Goal: Transaction & Acquisition: Purchase product/service

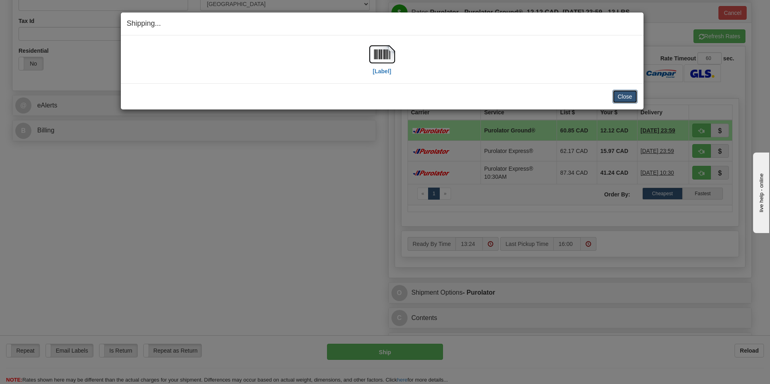
click at [619, 97] on button "Close" at bounding box center [625, 97] width 25 height 14
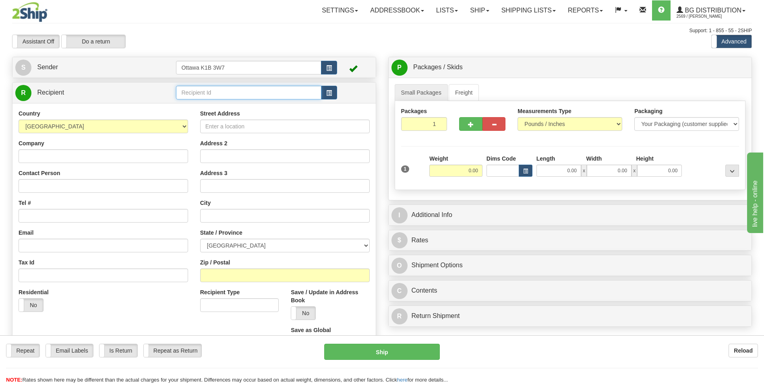
click at [200, 97] on input "text" at bounding box center [248, 93] width 145 height 14
click at [207, 106] on div "910471" at bounding box center [246, 105] width 137 height 9
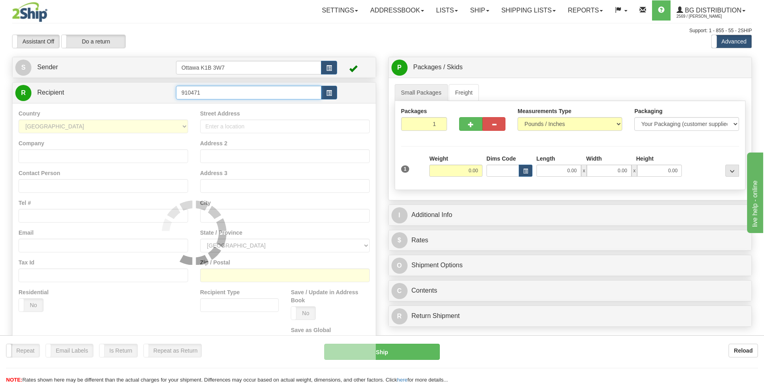
type input "910471"
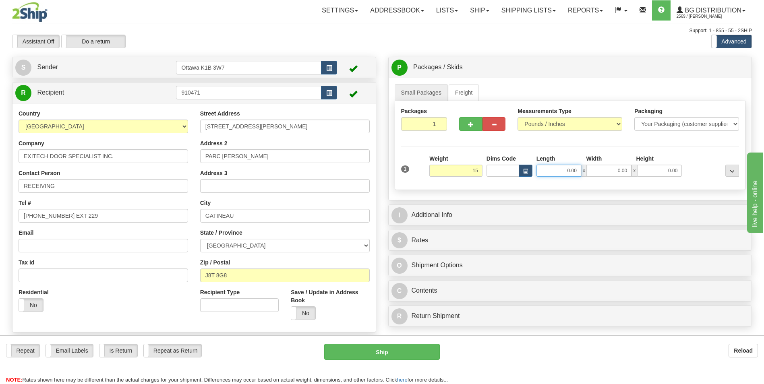
type input "15.00"
click at [569, 174] on input "0.00" at bounding box center [559, 171] width 45 height 12
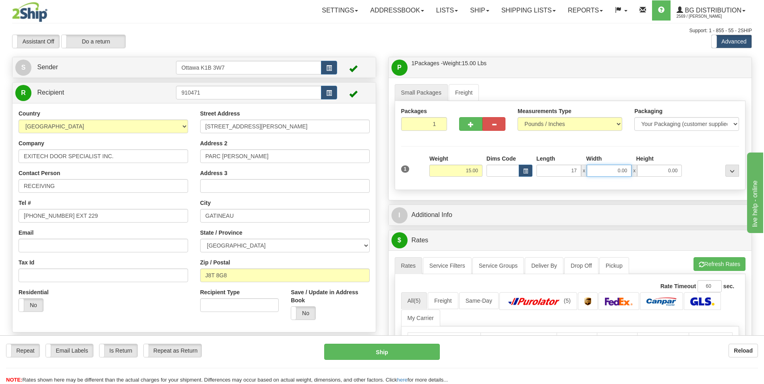
type input "17.00"
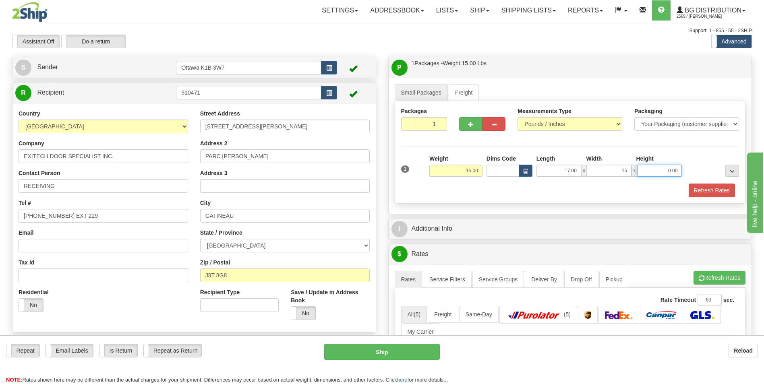
type input "15.00"
type input "13.00"
click at [692, 147] on div "Packages 1 1 Measurements Type" at bounding box center [570, 152] width 351 height 103
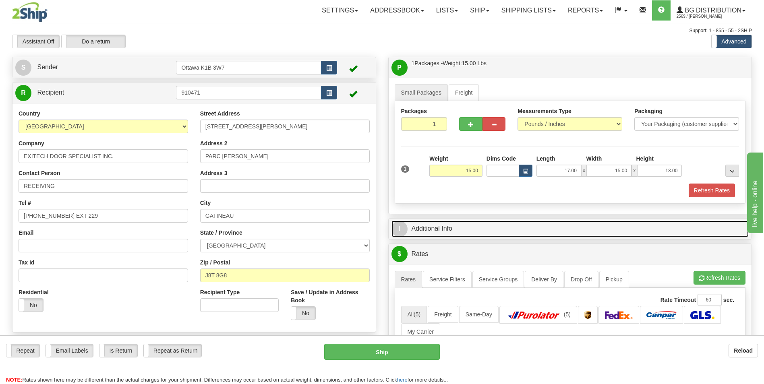
click at [460, 227] on link "I Additional Info" at bounding box center [571, 229] width 358 height 17
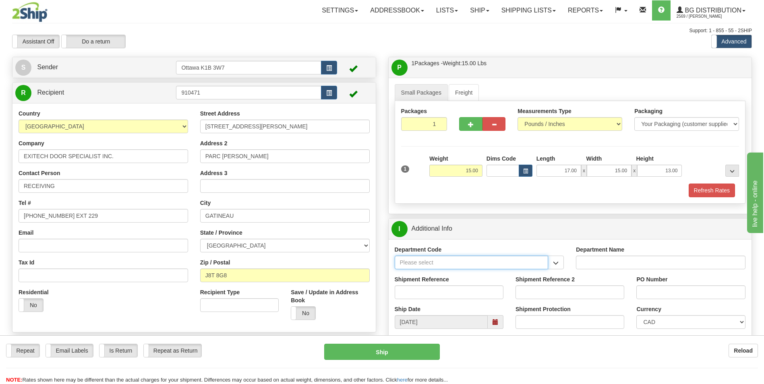
click at [450, 262] on input "Department Code" at bounding box center [472, 263] width 154 height 14
click at [562, 267] on button "button" at bounding box center [556, 263] width 16 height 14
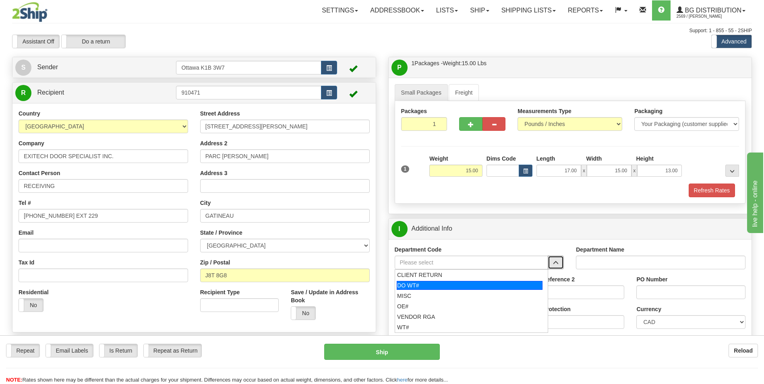
click at [457, 288] on div "DO WT#" at bounding box center [470, 285] width 146 height 9
type input "DO WT#"
type input "DIRECT ORDERS"
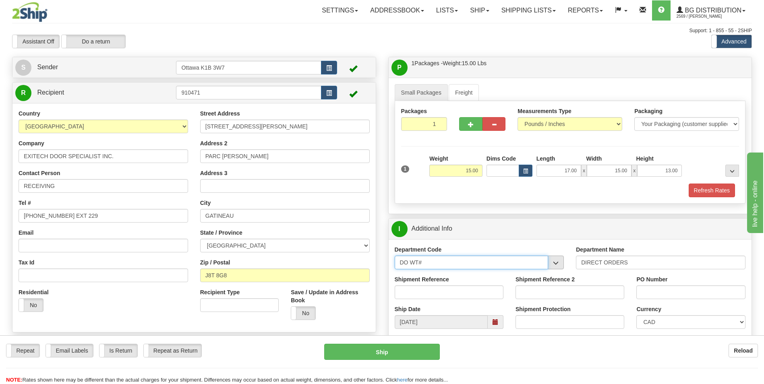
drag, startPoint x: 548, startPoint y: 263, endPoint x: 554, endPoint y: 263, distance: 6.9
click at [548, 263] on input "DO WT#" at bounding box center [472, 263] width 154 height 14
click at [554, 263] on span "button" at bounding box center [556, 263] width 6 height 5
click at [558, 259] on button "button" at bounding box center [556, 263] width 16 height 14
click at [558, 260] on button "button" at bounding box center [556, 263] width 16 height 14
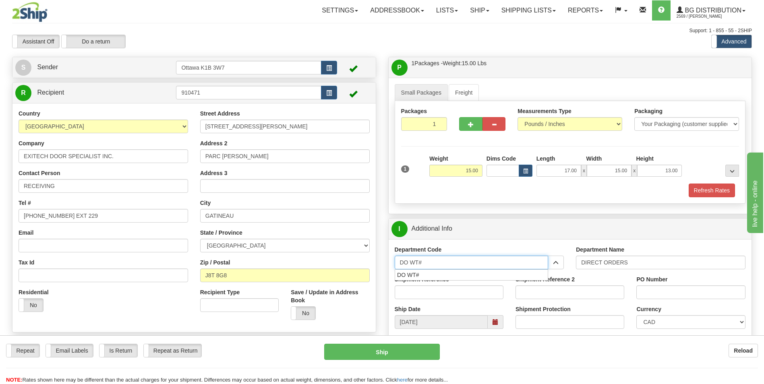
click at [505, 265] on input "DO WT#" at bounding box center [472, 263] width 154 height 14
type input "D"
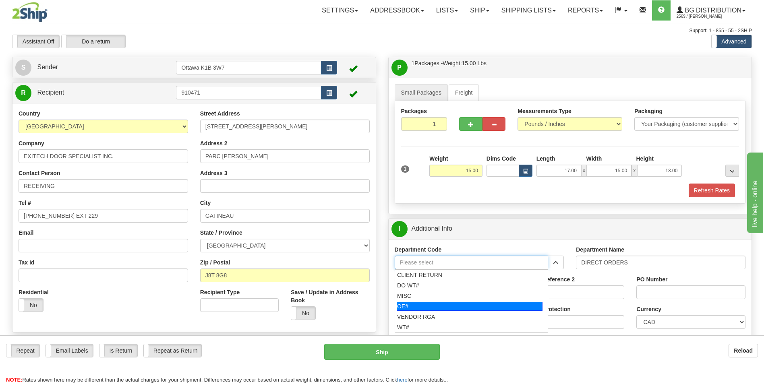
click at [436, 308] on div "OE#" at bounding box center [470, 306] width 146 height 9
type input "OE#"
type input "ORDERS"
type input "OE#"
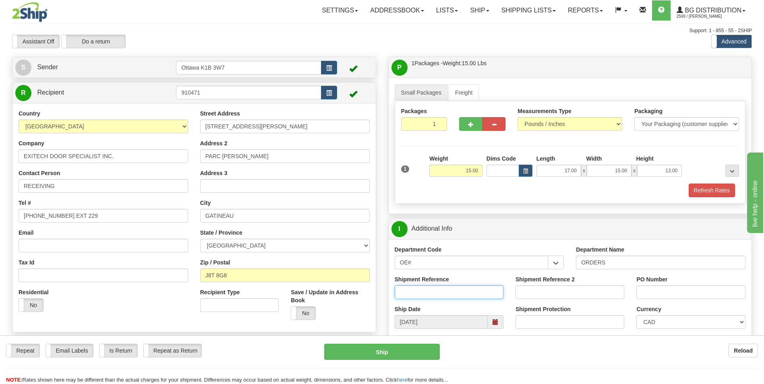
click at [428, 291] on input "Shipment Reference" at bounding box center [449, 293] width 109 height 14
type input "10204319-00"
click at [534, 296] on input "Shipment Reference 2" at bounding box center [570, 293] width 109 height 14
type input "10204002-01"
click at [653, 290] on input "PO Number" at bounding box center [691, 293] width 109 height 14
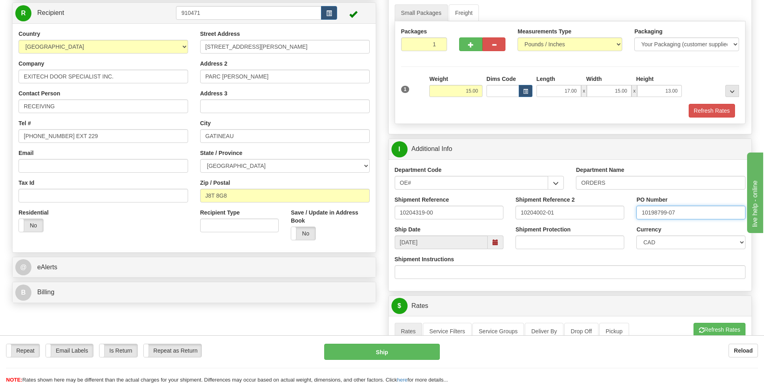
scroll to position [81, 0]
type input "10198799-07"
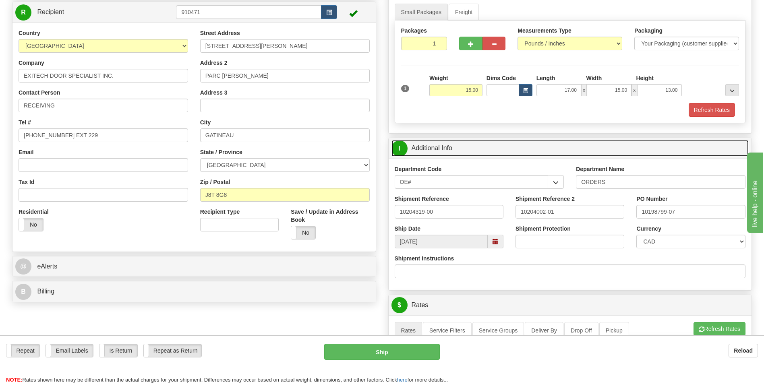
click at [486, 149] on link "I Additional Info" at bounding box center [571, 148] width 358 height 17
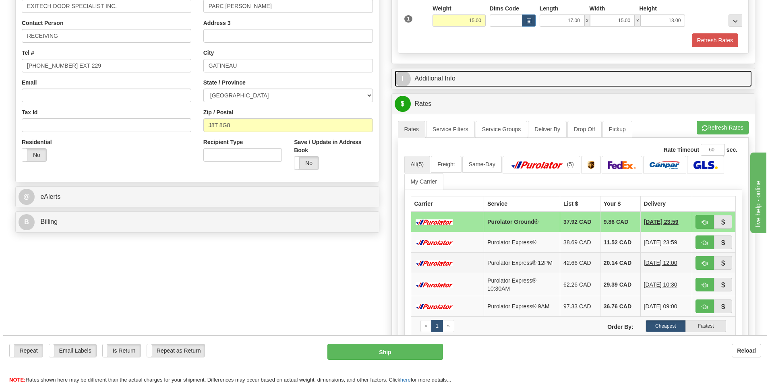
scroll to position [161, 0]
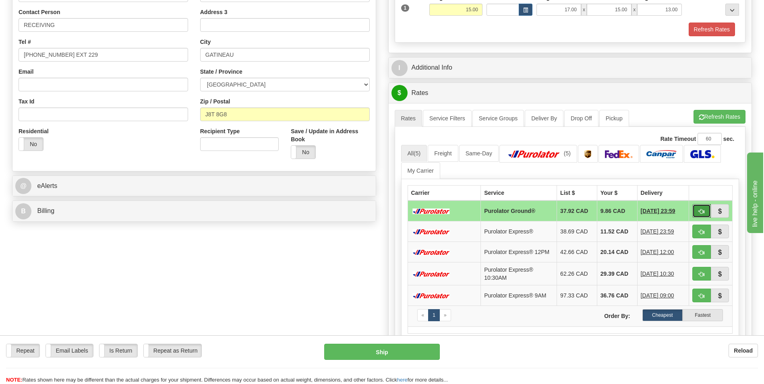
click at [703, 210] on span "button" at bounding box center [702, 211] width 6 height 5
type input "260"
click at [699, 211] on span "button" at bounding box center [702, 211] width 6 height 5
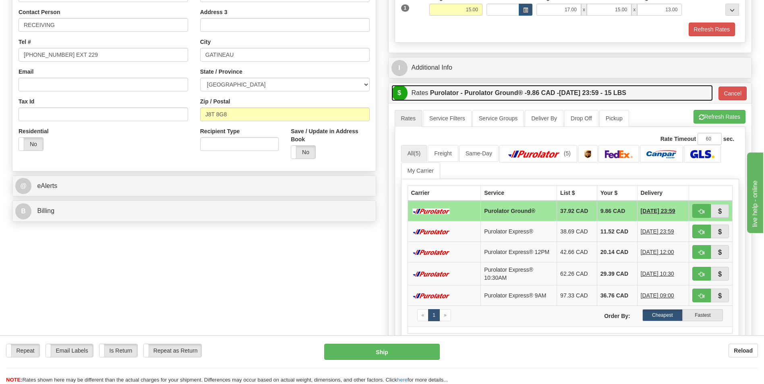
click at [470, 91] on label "Purolator - Purolator Ground® - 9.86 CAD - 09/18/2025 23:59 - 15 LBS" at bounding box center [528, 93] width 196 height 16
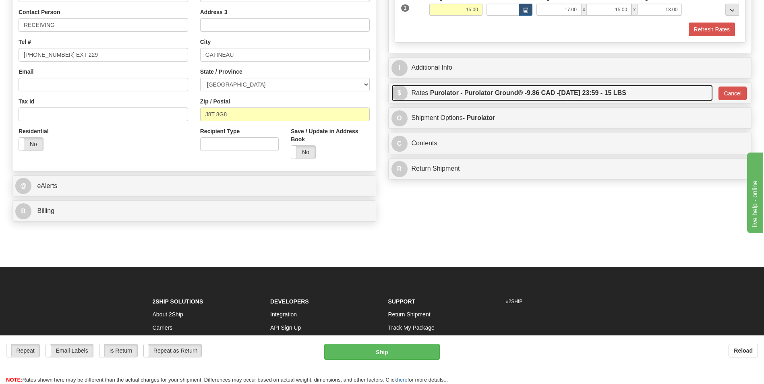
click at [473, 91] on label "Purolator - Purolator Ground® - 9.86 CAD - 09/18/2025 23:59 - 15 LBS" at bounding box center [528, 93] width 196 height 16
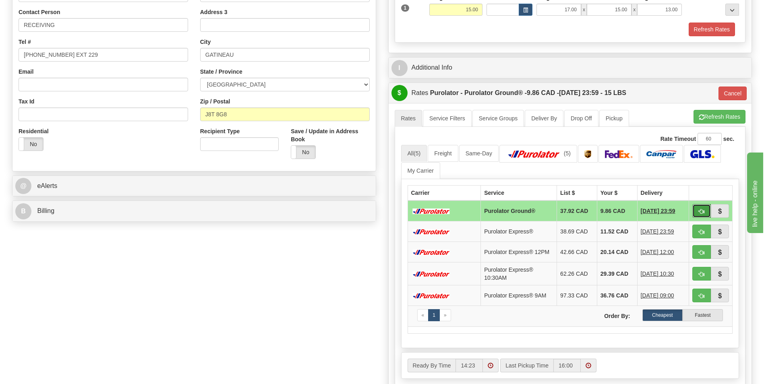
click at [701, 213] on span "button" at bounding box center [702, 211] width 6 height 5
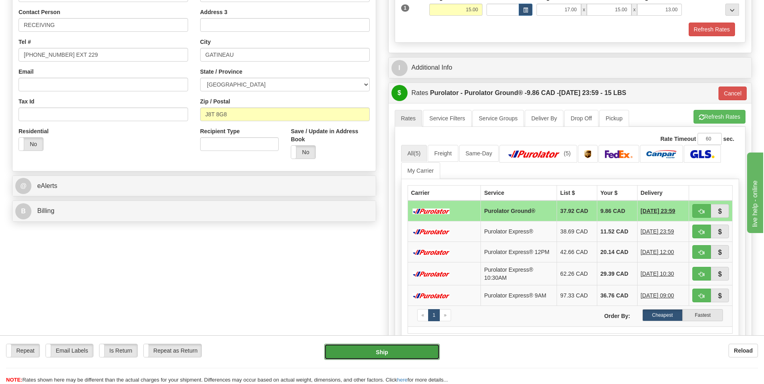
click at [388, 347] on button "Ship" at bounding box center [381, 352] width 115 height 16
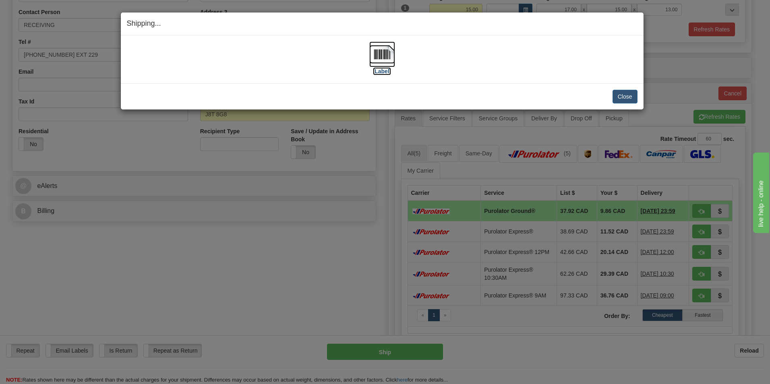
click at [381, 71] on label "[Label]" at bounding box center [382, 71] width 19 height 8
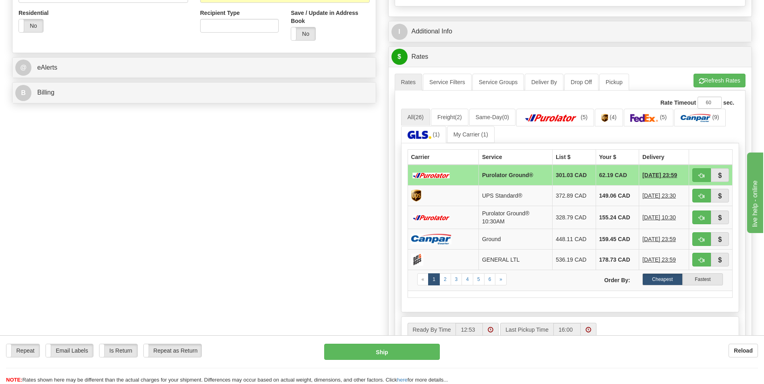
scroll to position [282, 0]
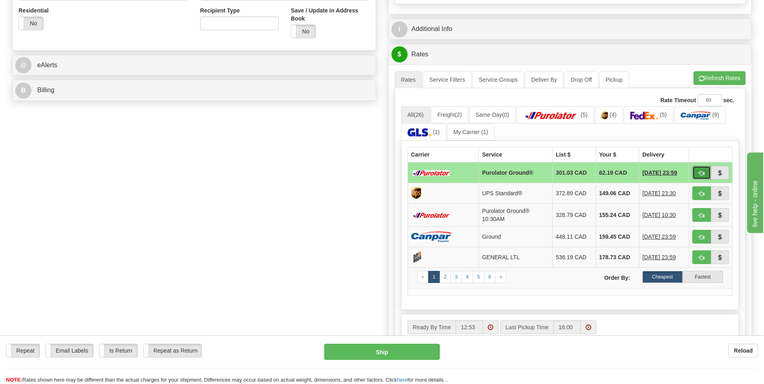
click at [703, 170] on button "button" at bounding box center [702, 173] width 19 height 14
type input "260"
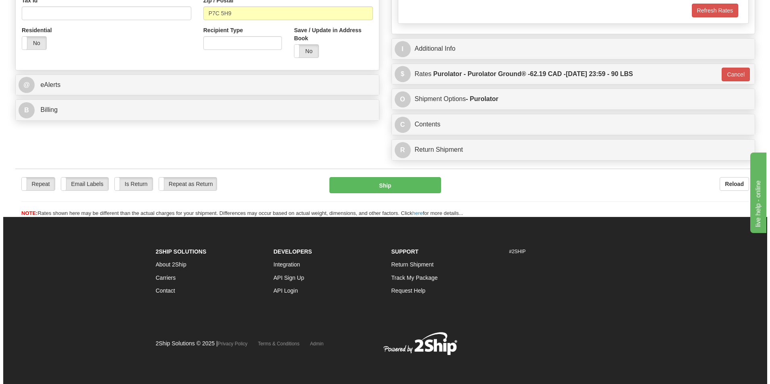
scroll to position [222, 0]
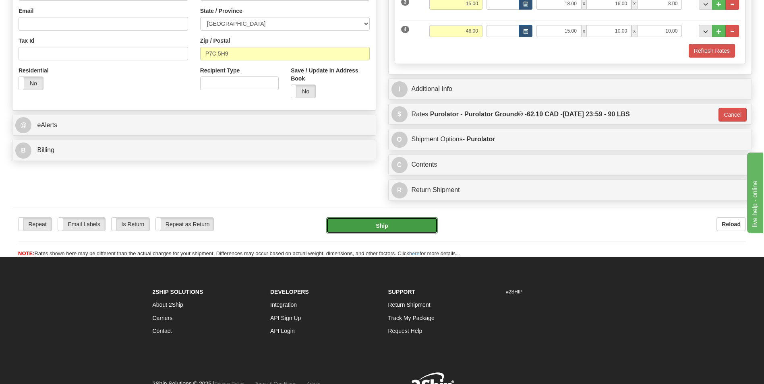
click at [377, 224] on button "Ship" at bounding box center [381, 226] width 111 height 16
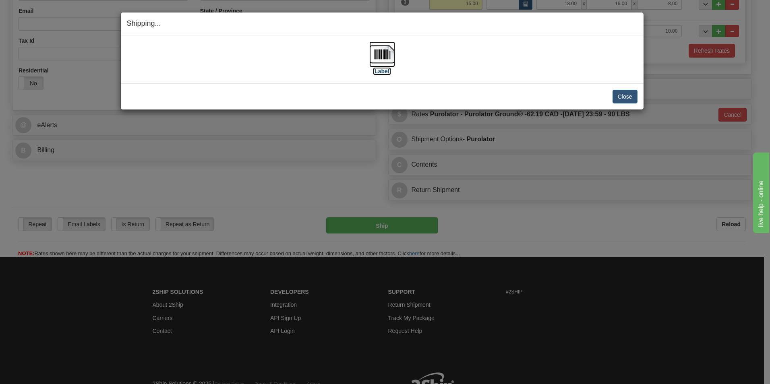
click at [382, 72] on label "[Label]" at bounding box center [382, 71] width 19 height 8
click at [622, 93] on button "Close" at bounding box center [625, 97] width 25 height 14
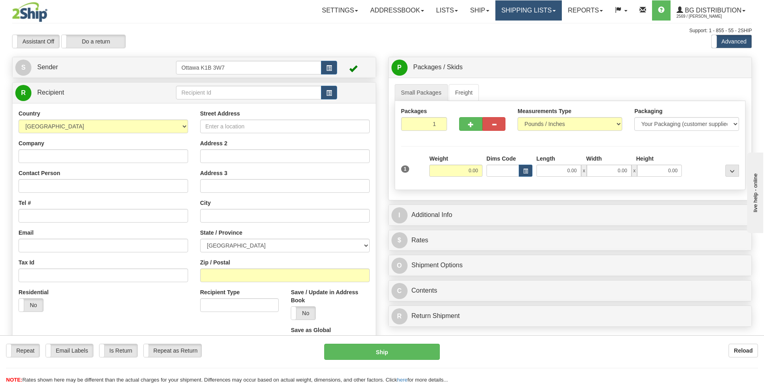
click at [547, 12] on link "Shipping lists" at bounding box center [529, 10] width 66 height 20
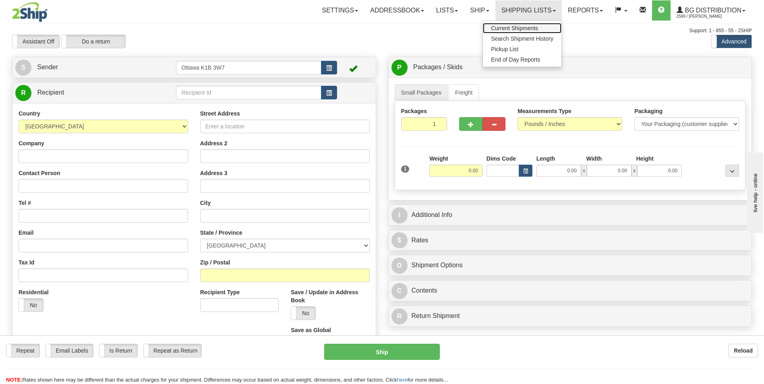
click at [533, 28] on span "Current Shipments" at bounding box center [514, 28] width 47 height 6
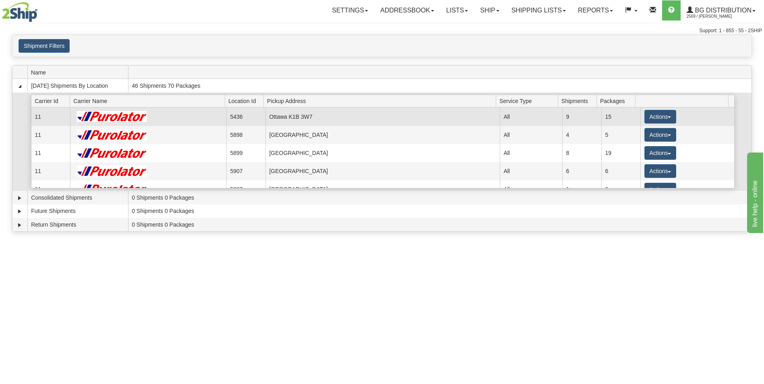
click at [707, 116] on td "Actions Details Close Pickup Zip Print" at bounding box center [688, 117] width 94 height 18
click at [652, 117] on button "Actions" at bounding box center [661, 117] width 32 height 14
click at [639, 132] on span "Details" at bounding box center [631, 132] width 22 height 6
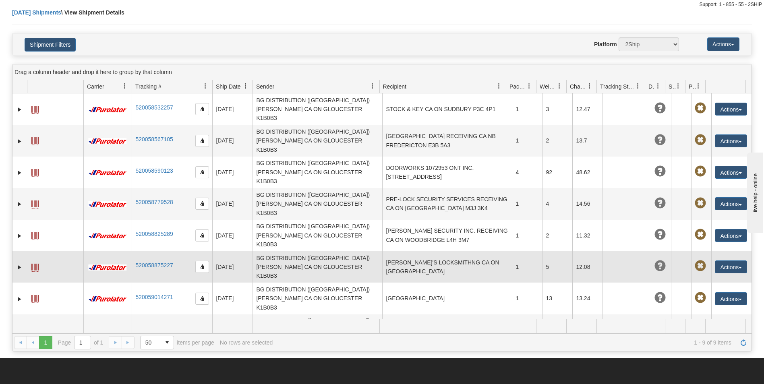
scroll to position [40, 0]
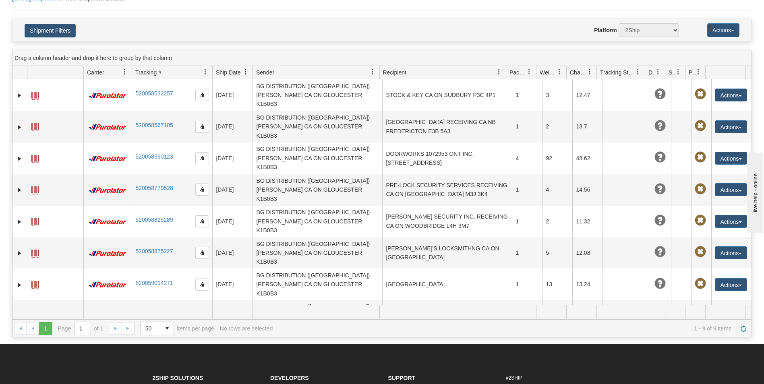
click at [740, 341] on button "Actions" at bounding box center [731, 347] width 32 height 13
click at [697, 357] on link "Edit" at bounding box center [714, 362] width 64 height 10
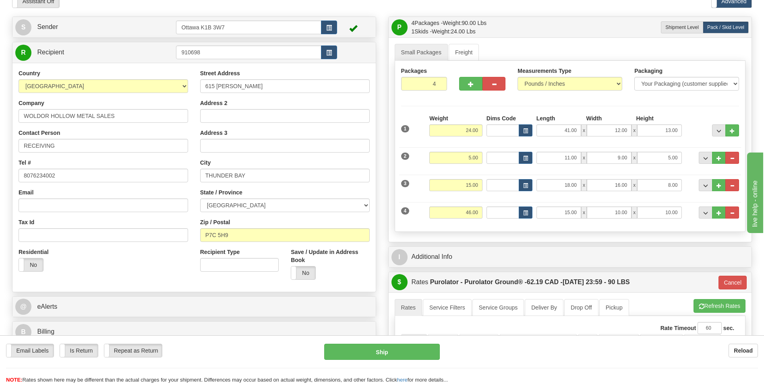
scroll to position [81, 0]
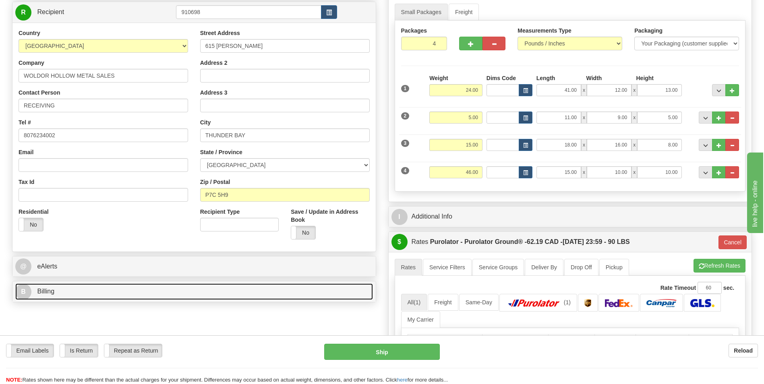
click at [85, 288] on link "B Billing" at bounding box center [194, 292] width 358 height 17
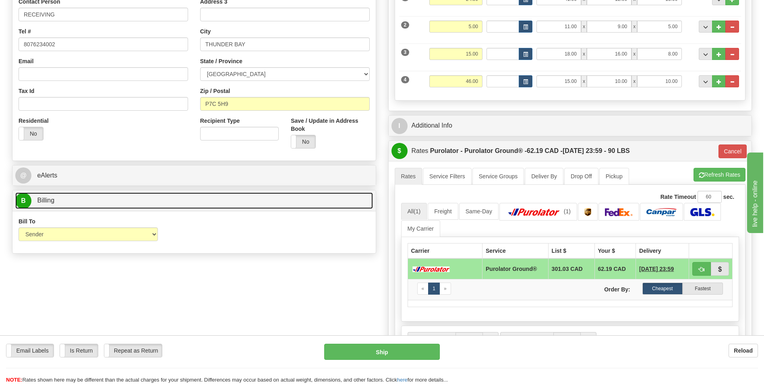
scroll to position [201, 0]
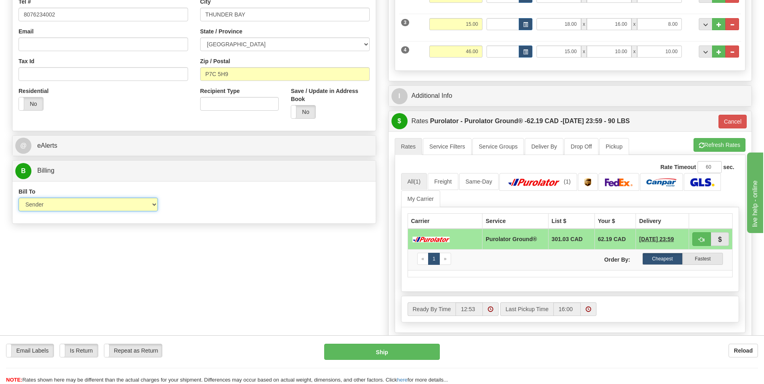
click at [151, 208] on select "Sender Recipient Third Party Collect" at bounding box center [88, 205] width 139 height 14
select select "2"
click at [19, 198] on select "Sender Recipient Third Party Collect" at bounding box center [88, 205] width 139 height 14
type input "260"
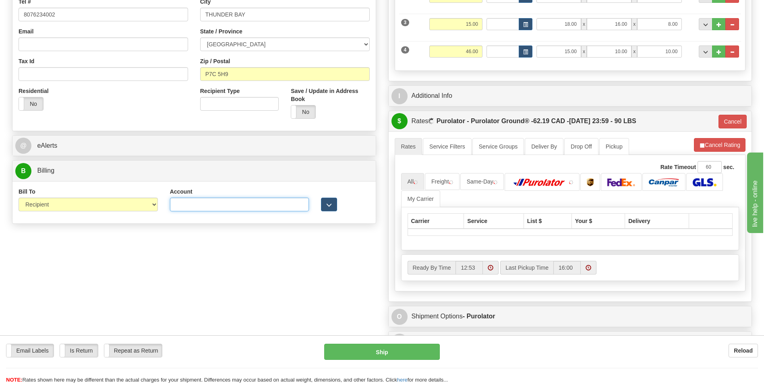
click at [220, 200] on input "Account" at bounding box center [239, 205] width 139 height 14
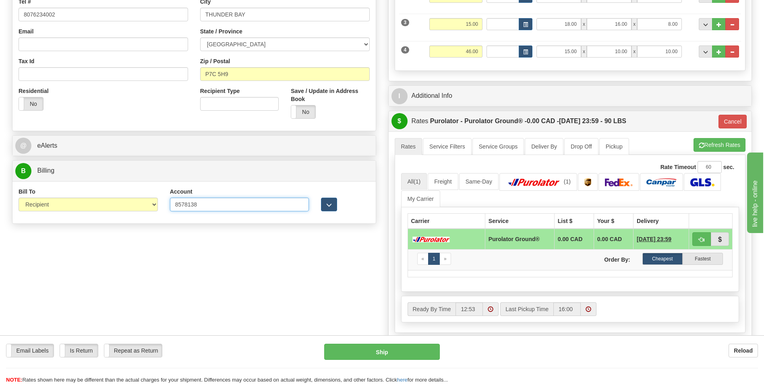
type input "8578138"
click at [309, 258] on div "S Sender Ottawa K1B 3W7" at bounding box center [382, 139] width 752 height 568
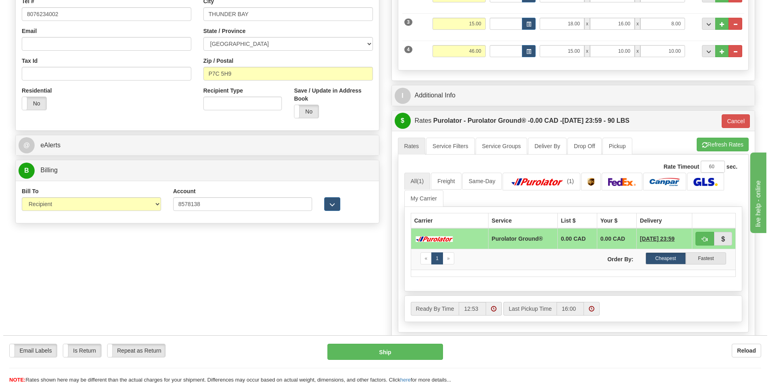
scroll to position [242, 0]
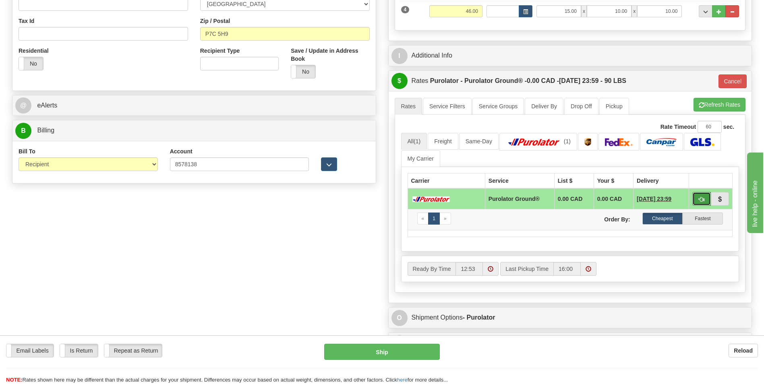
click at [699, 201] on span "button" at bounding box center [702, 199] width 6 height 5
click at [394, 352] on button "Ship" at bounding box center [381, 352] width 115 height 16
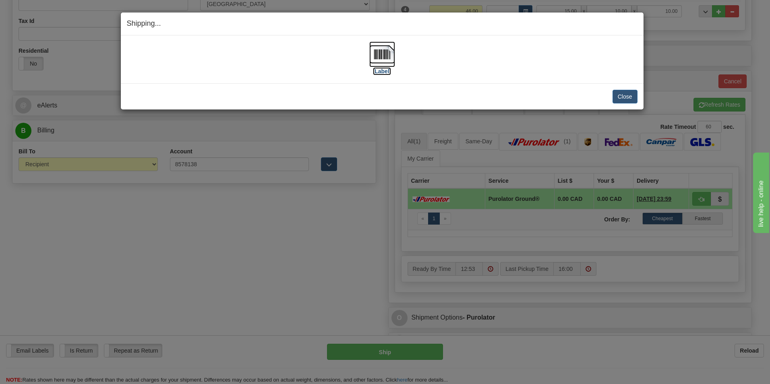
click at [380, 69] on label "[Label]" at bounding box center [382, 71] width 19 height 8
click at [628, 98] on button "Close" at bounding box center [625, 97] width 25 height 14
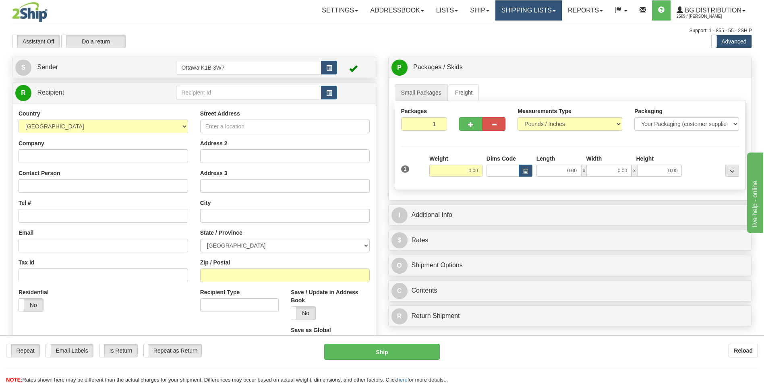
click at [528, 12] on link "Shipping lists" at bounding box center [529, 10] width 66 height 20
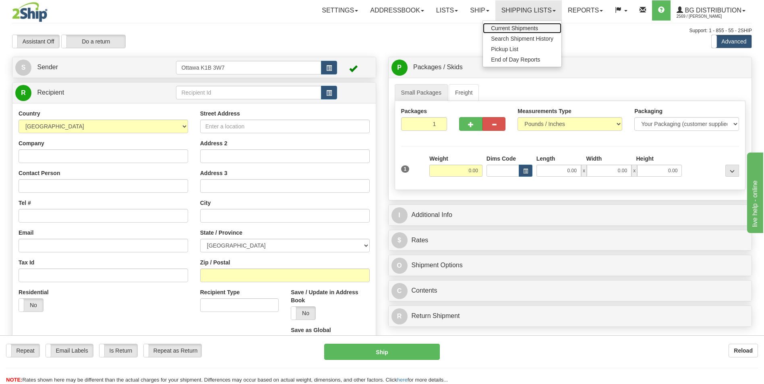
click at [522, 27] on span "Current Shipments" at bounding box center [514, 28] width 47 height 6
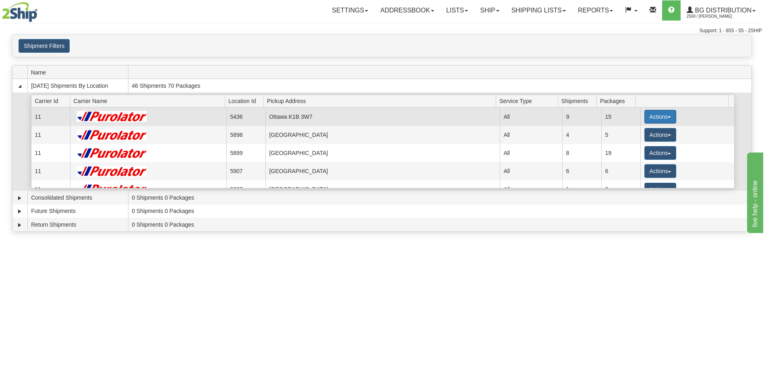
click at [668, 115] on button "Actions" at bounding box center [661, 117] width 32 height 14
click at [645, 132] on link "Details" at bounding box center [644, 132] width 64 height 10
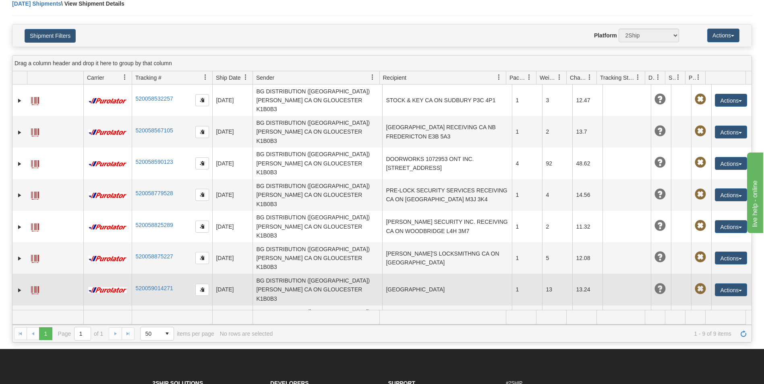
scroll to position [81, 0]
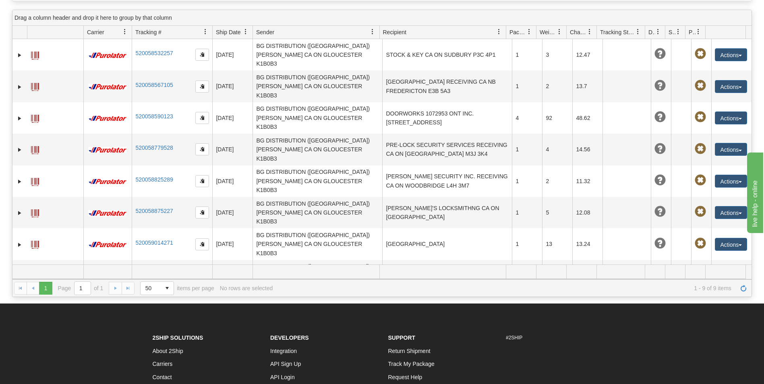
click at [739, 308] on span "button" at bounding box center [740, 309] width 3 height 2
click at [700, 317] on link "Edit" at bounding box center [714, 322] width 64 height 10
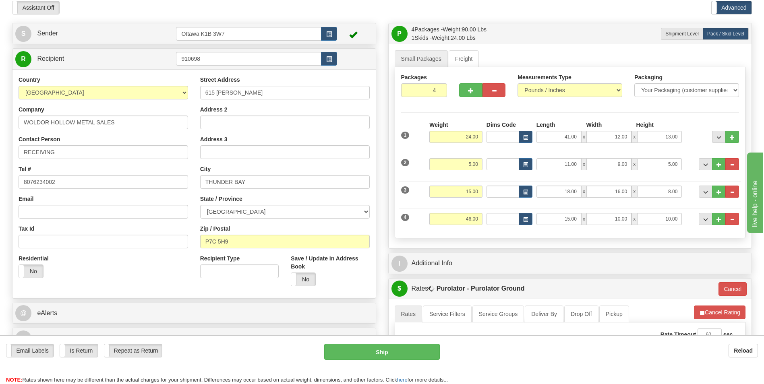
scroll to position [81, 0]
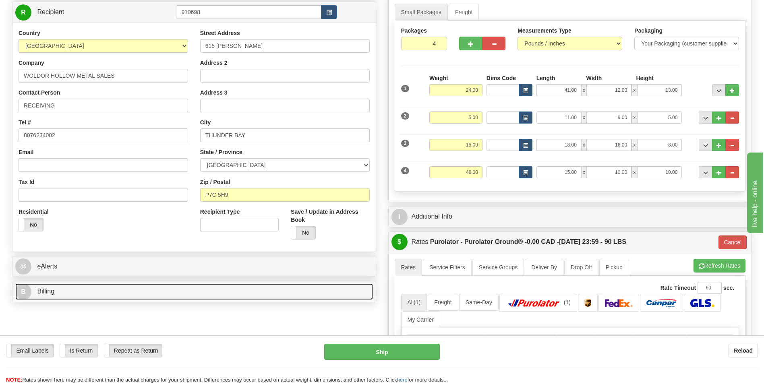
click at [73, 292] on link "B Billing" at bounding box center [194, 292] width 358 height 17
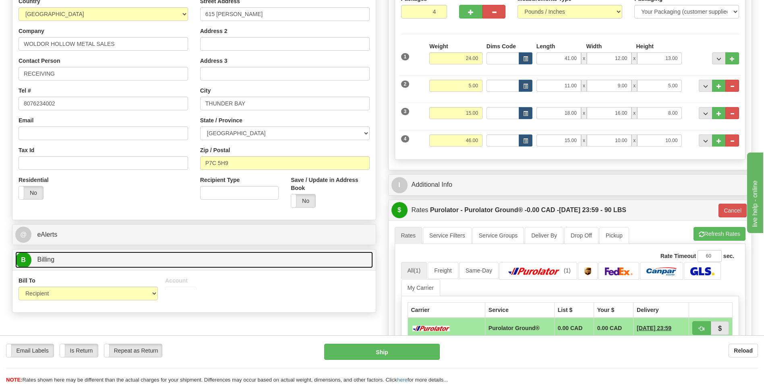
scroll to position [161, 0]
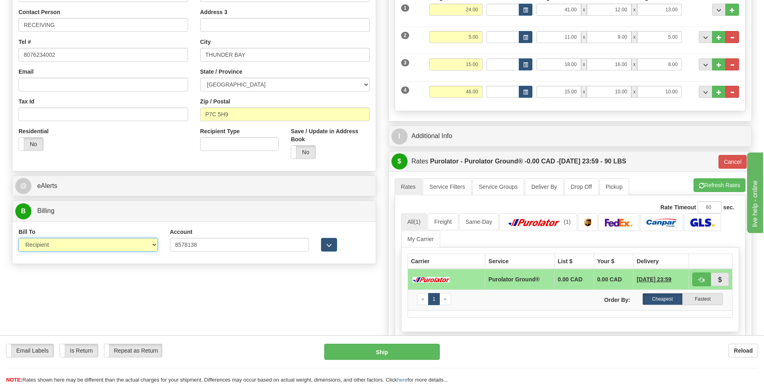
click at [144, 247] on select "Sender Recipient Third Party Collect" at bounding box center [88, 245] width 139 height 14
select select "1"
click at [19, 238] on select "Sender Recipient Third Party Collect" at bounding box center [88, 245] width 139 height 14
type input "260"
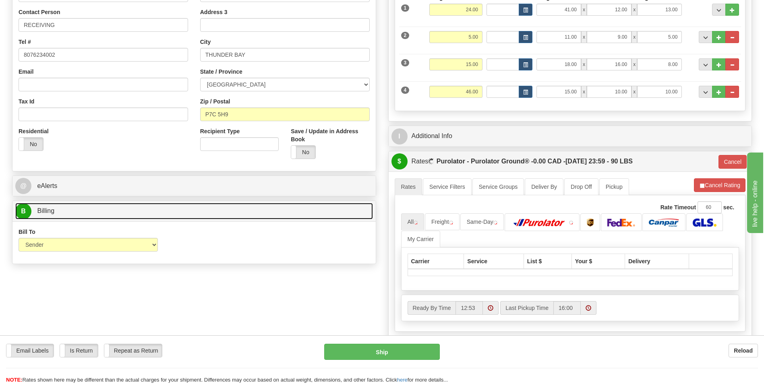
click at [180, 216] on link "B Billing" at bounding box center [194, 211] width 358 height 17
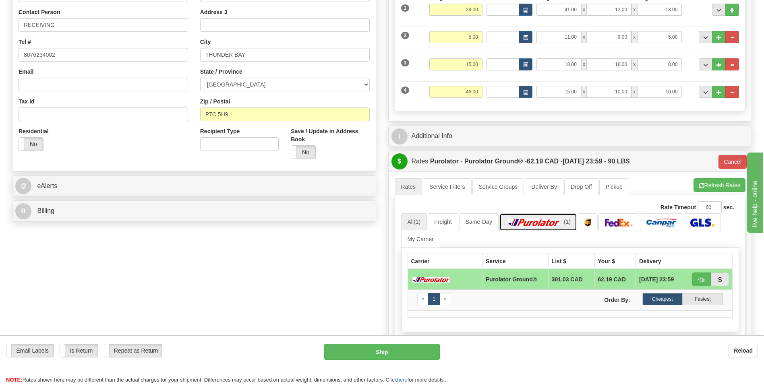
click at [539, 220] on img at bounding box center [534, 223] width 56 height 8
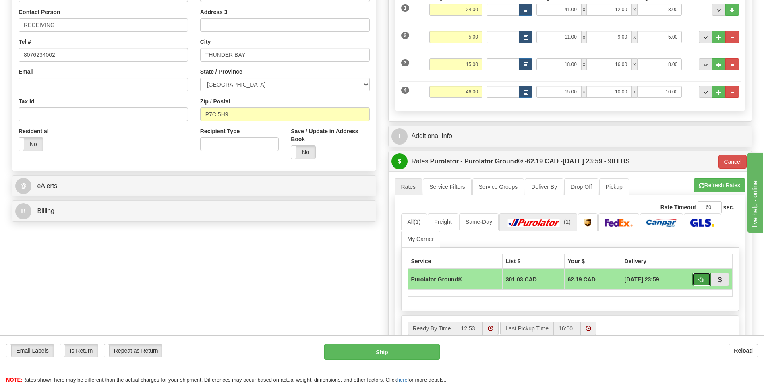
click at [701, 282] on span "button" at bounding box center [702, 280] width 6 height 5
click at [375, 353] on button "Ship" at bounding box center [381, 352] width 115 height 16
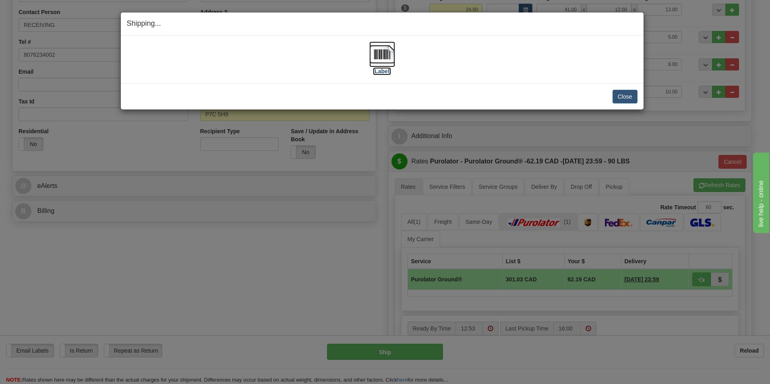
click at [373, 66] on img at bounding box center [382, 54] width 26 height 26
click at [626, 95] on button "Close" at bounding box center [625, 97] width 25 height 14
